Goal: Information Seeking & Learning: Learn about a topic

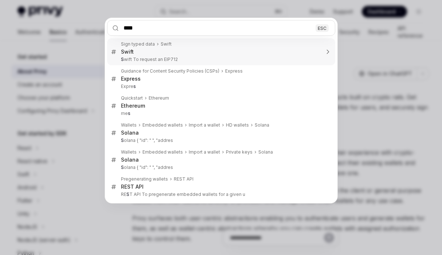
type input "*****"
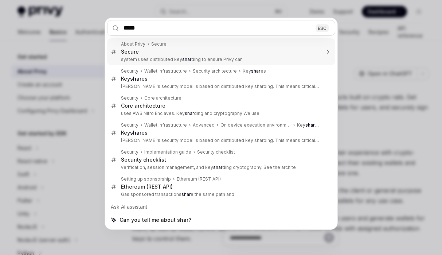
type textarea "*"
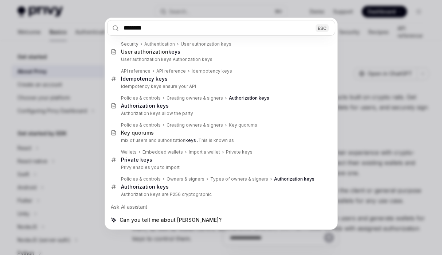
type input "********"
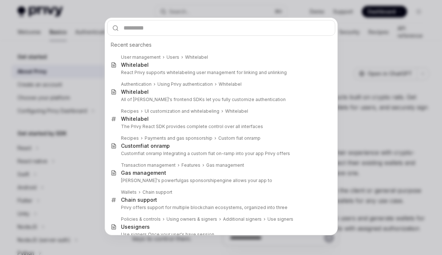
click at [53, 67] on div "Recent searches User management Users Whitelabel Whitelabel React Privy support…" at bounding box center [221, 127] width 442 height 255
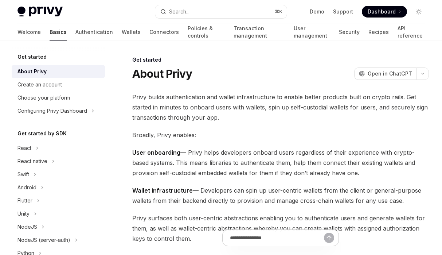
click at [349, 29] on div "Welcome Basics Authentication Wallets Connectors Policies & controls Transactio…" at bounding box center [220, 31] width 407 height 17
click at [339, 30] on link "Security" at bounding box center [349, 31] width 21 height 17
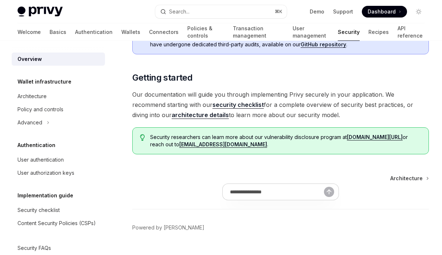
scroll to position [563, 0]
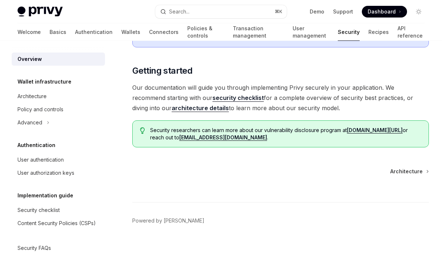
click at [56, 89] on div "Wallet infrastructure Architecture Policy and controls Advanced" at bounding box center [58, 103] width 93 height 52
click at [56, 94] on div "Architecture" at bounding box center [58, 96] width 83 height 9
type textarea "*"
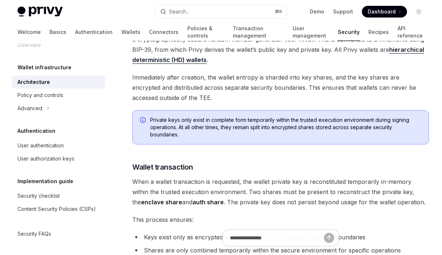
scroll to position [981, 0]
